Goal: Ask a question

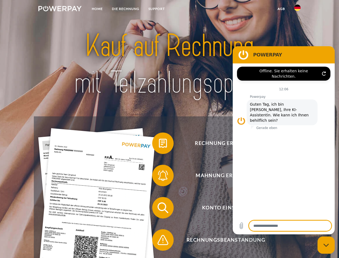
click at [60, 9] on img at bounding box center [59, 8] width 43 height 5
click at [298, 9] on img at bounding box center [297, 8] width 6 height 6
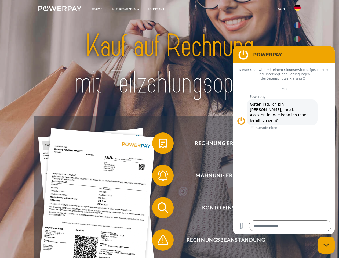
click at [281, 9] on link "agb" at bounding box center [281, 9] width 17 height 10
click at [159, 144] on span at bounding box center [155, 143] width 27 height 27
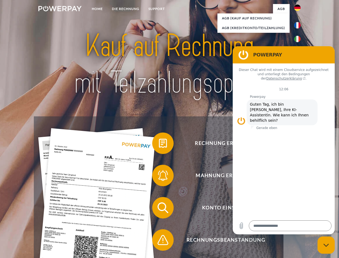
click at [159, 176] on span at bounding box center [155, 175] width 27 height 27
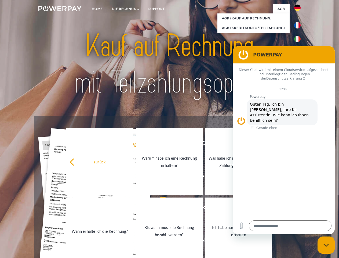
click at [159, 209] on link "Bis wann muss die Rechnung bezahlt werden?" at bounding box center [169, 230] width 67 height 67
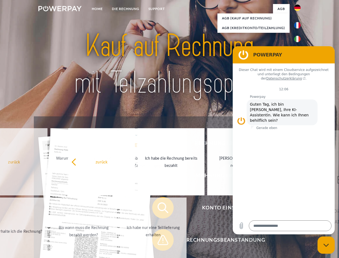
click at [159, 241] on span at bounding box center [155, 239] width 27 height 27
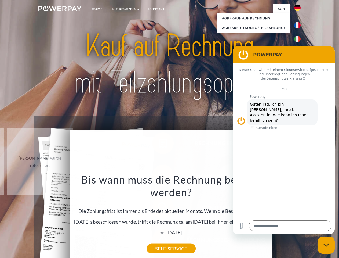
click at [326, 245] on icon "Messaging-Fenster schließen" at bounding box center [327, 244] width 6 height 3
type textarea "*"
